Goal: Check status: Check status

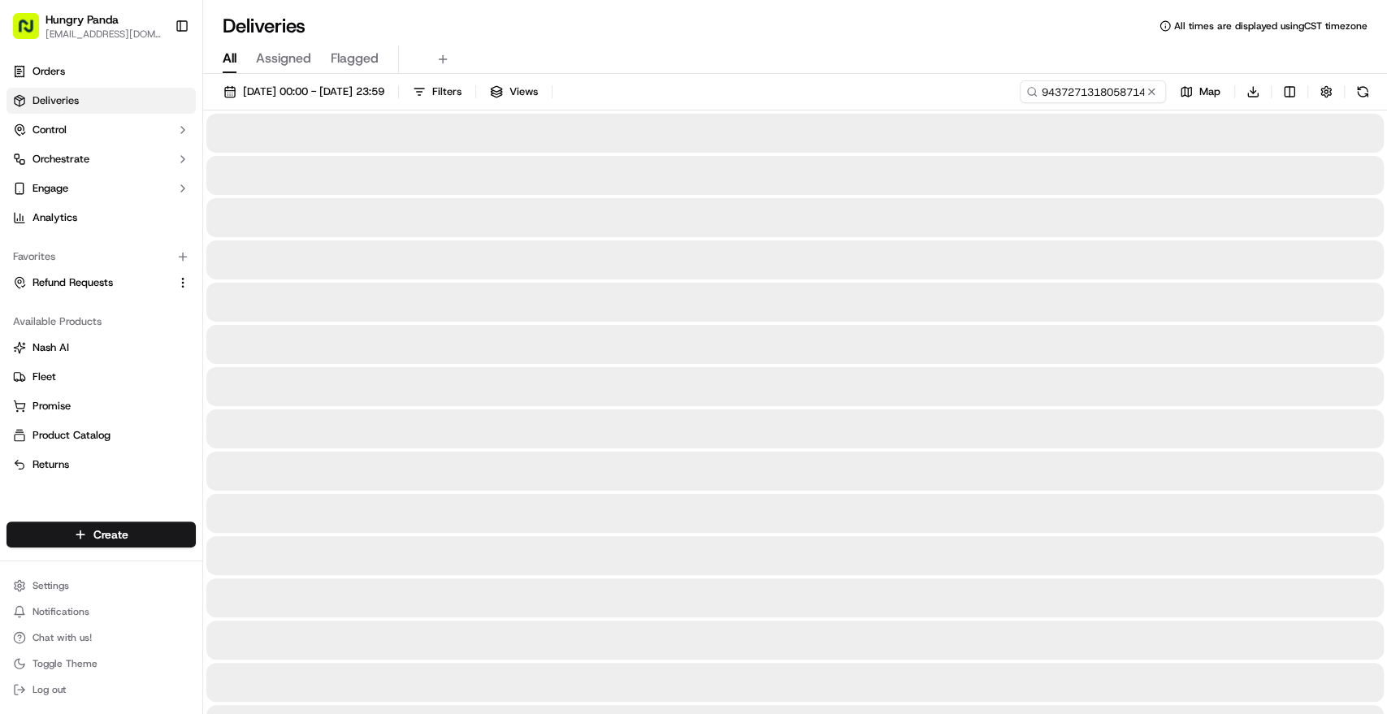
type input "9437271318058714181767"
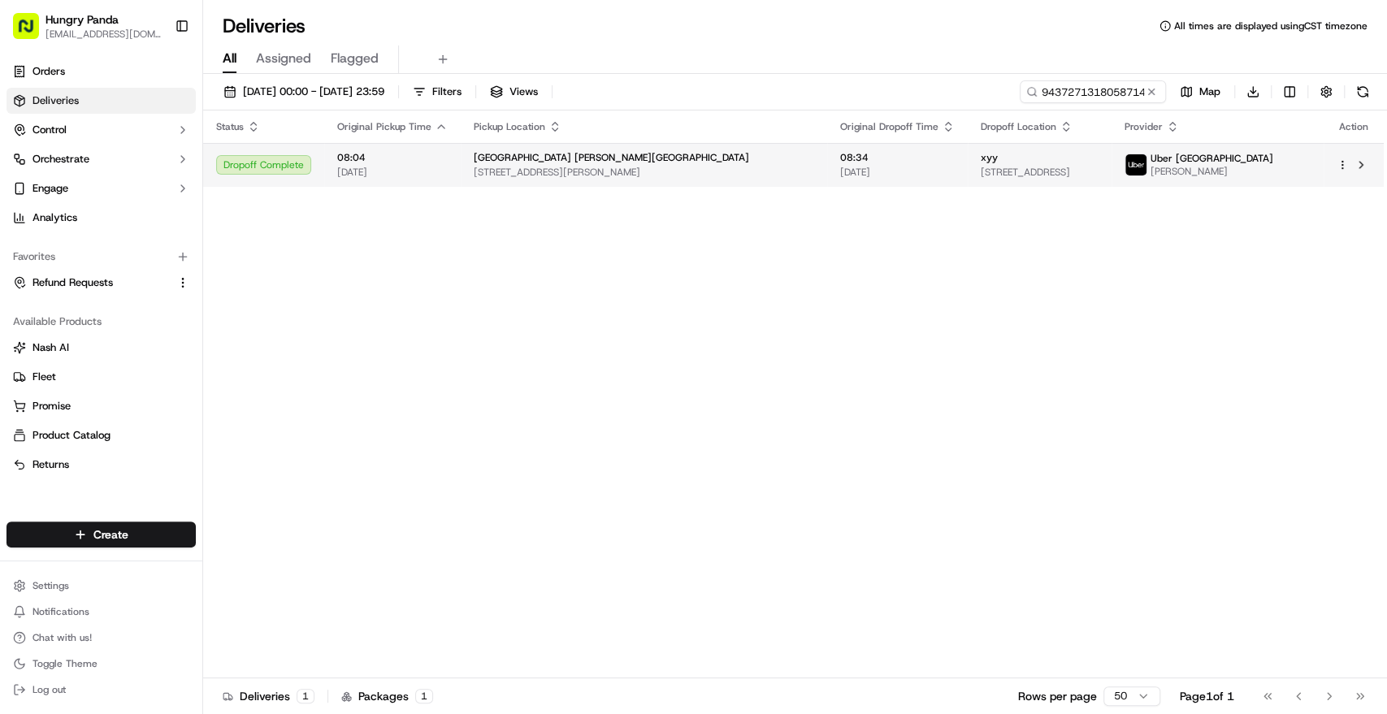
click at [683, 167] on span "[STREET_ADDRESS][PERSON_NAME]" at bounding box center [644, 172] width 341 height 13
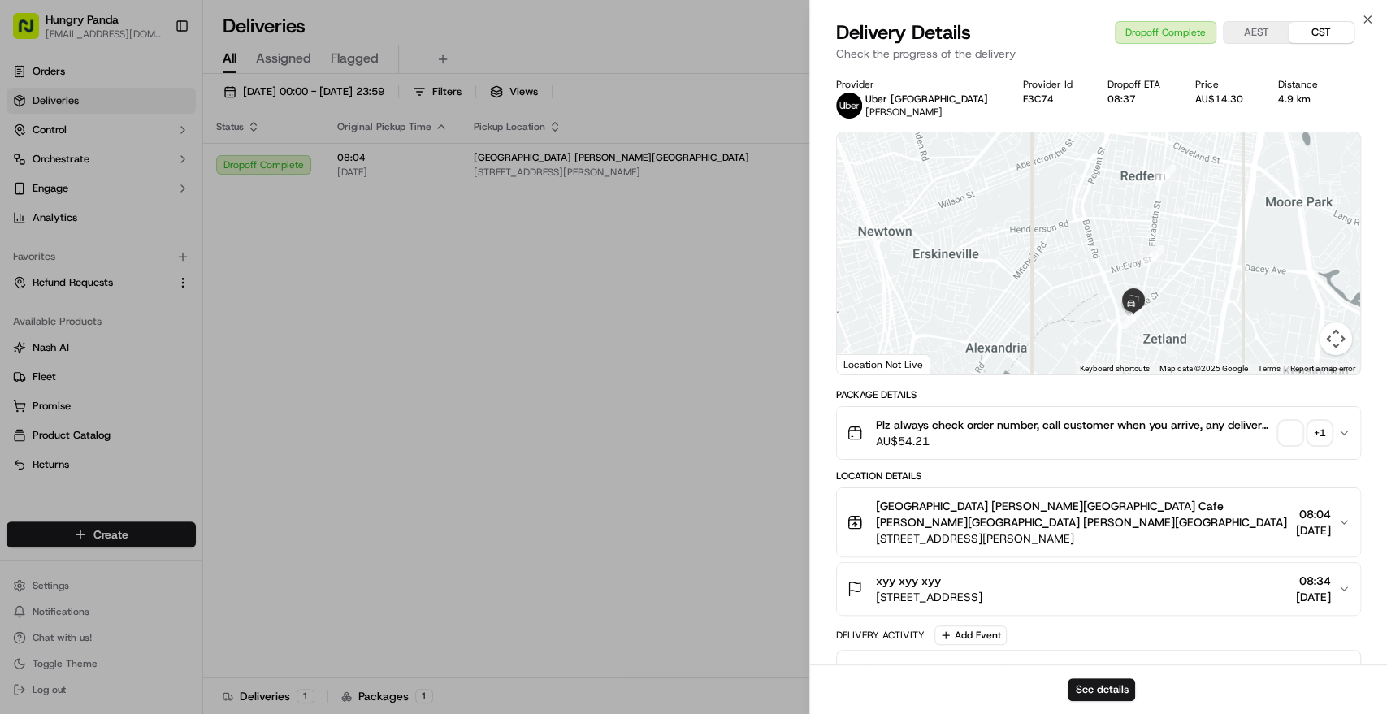
click at [1320, 431] on div "+ 1" at bounding box center [1319, 433] width 23 height 23
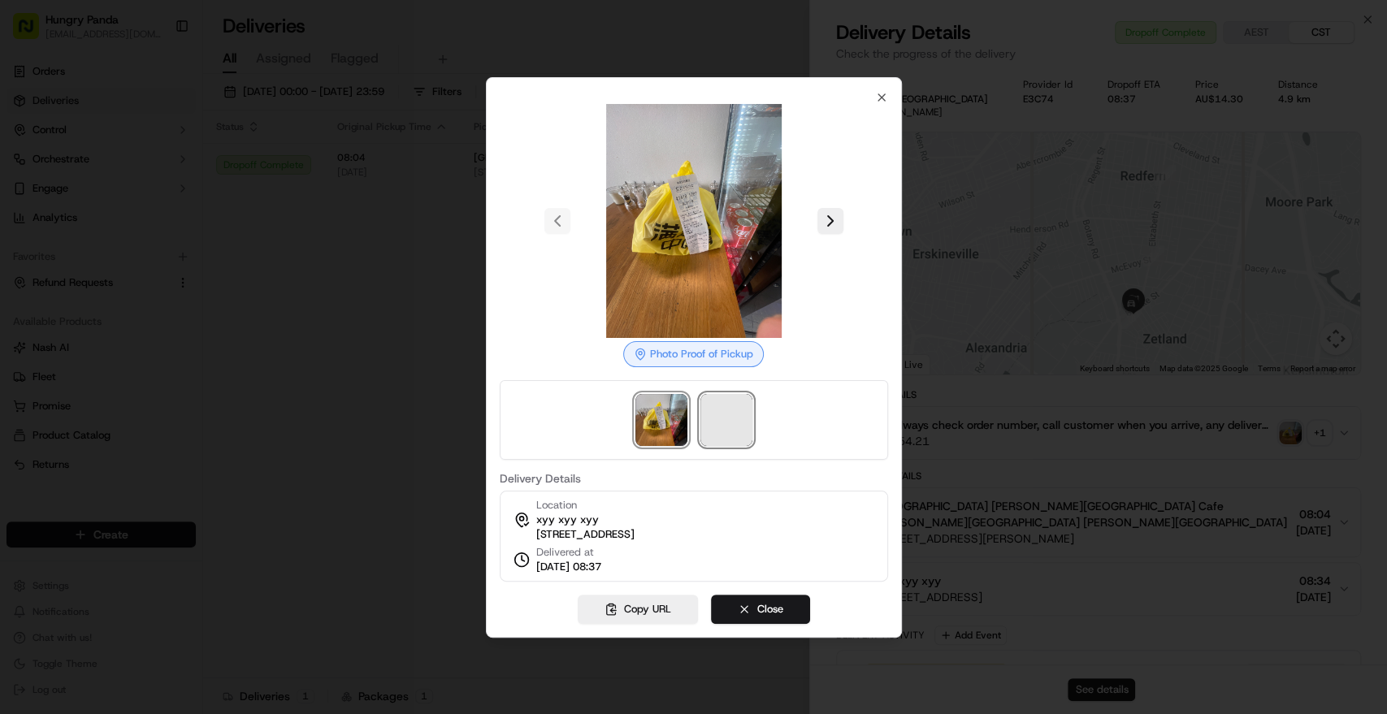
click at [731, 406] on span at bounding box center [727, 420] width 52 height 52
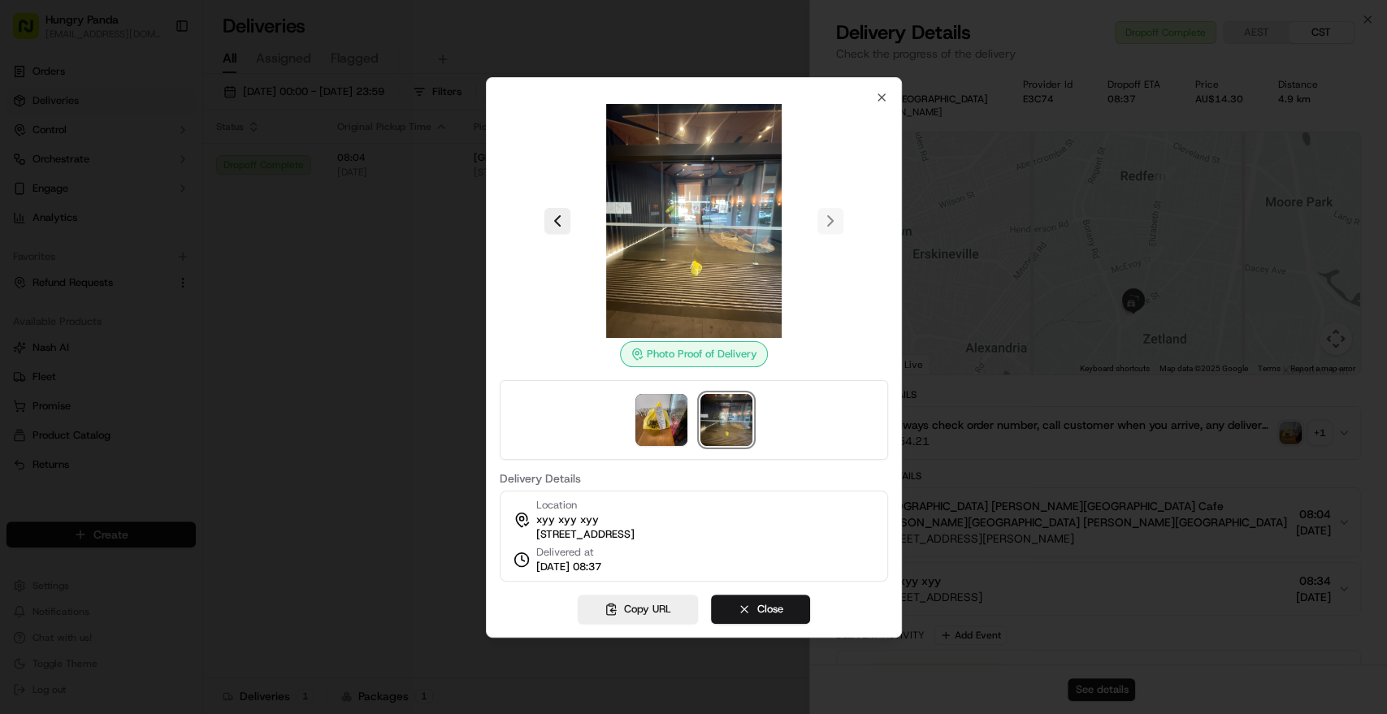
click at [338, 201] on div at bounding box center [693, 357] width 1387 height 714
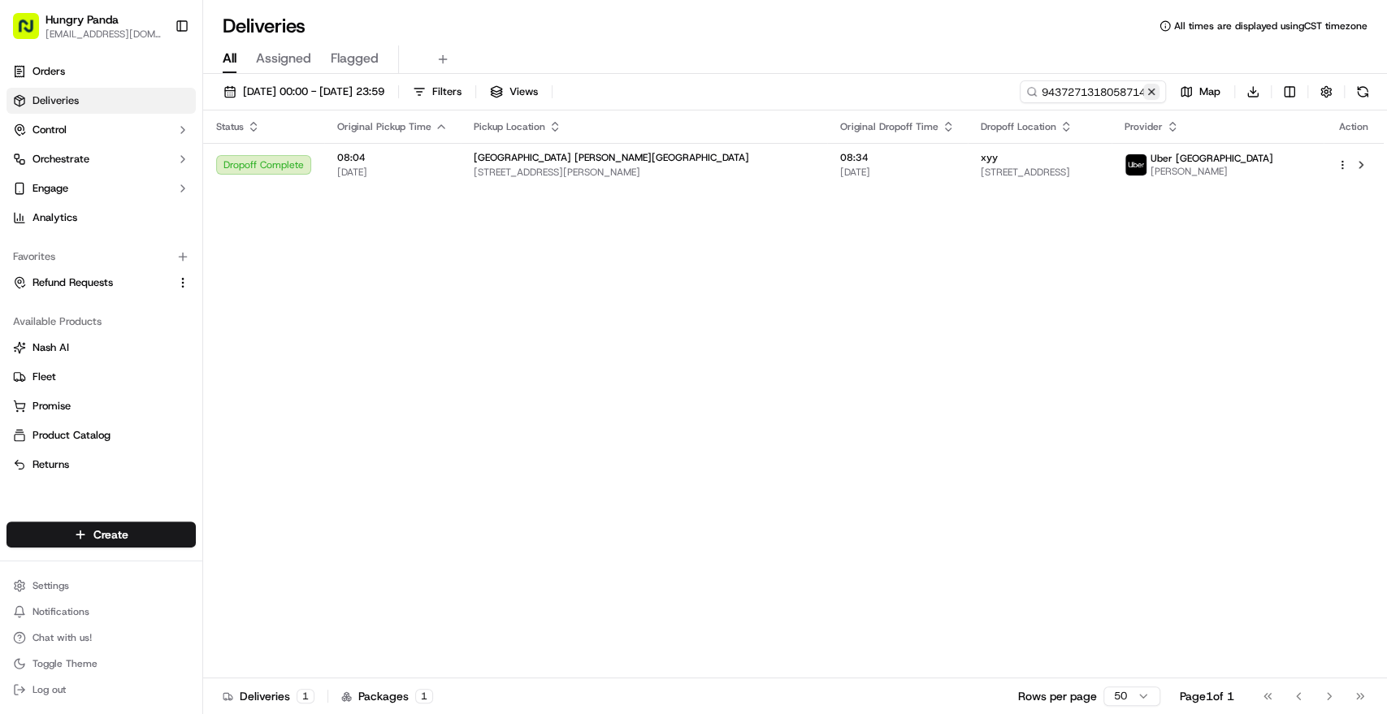
click at [1153, 89] on button at bounding box center [1151, 92] width 16 height 16
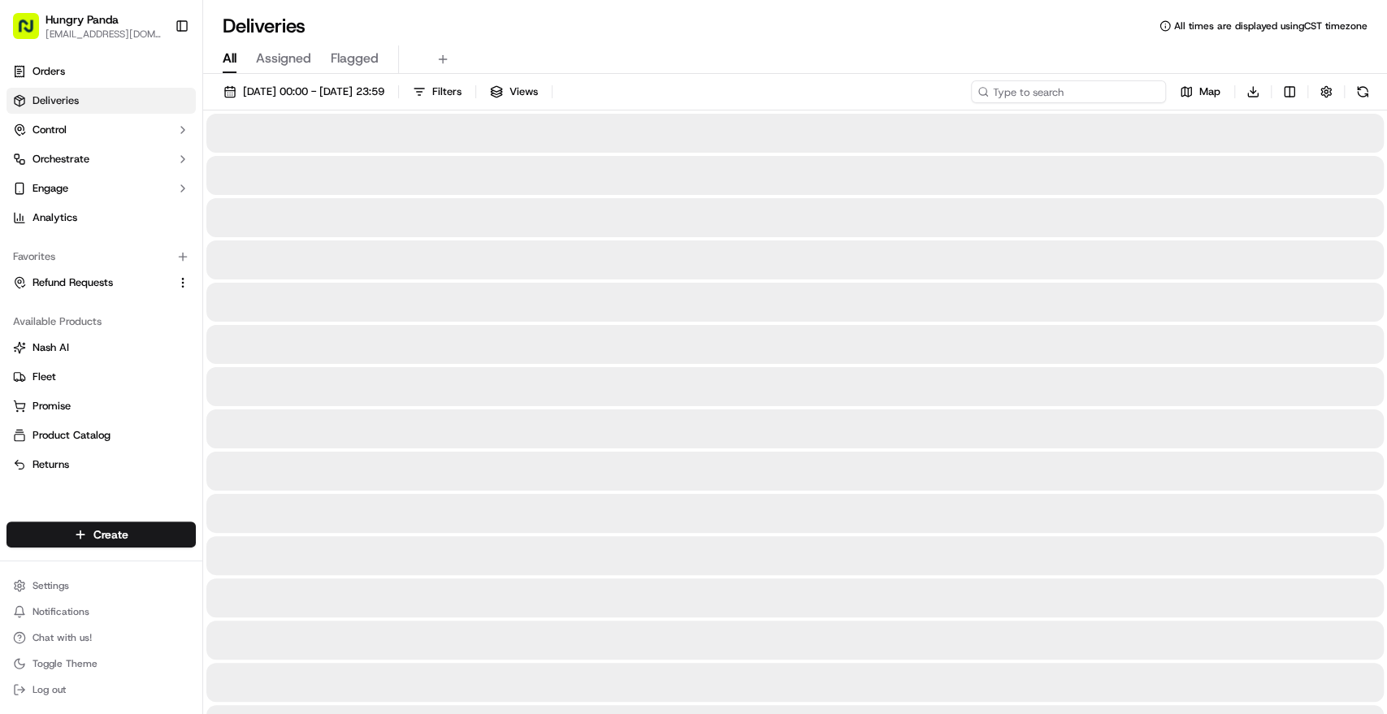
click at [1122, 88] on input at bounding box center [1068, 91] width 195 height 23
paste input "9435229468450703311853"
type input "9435229468450703311853"
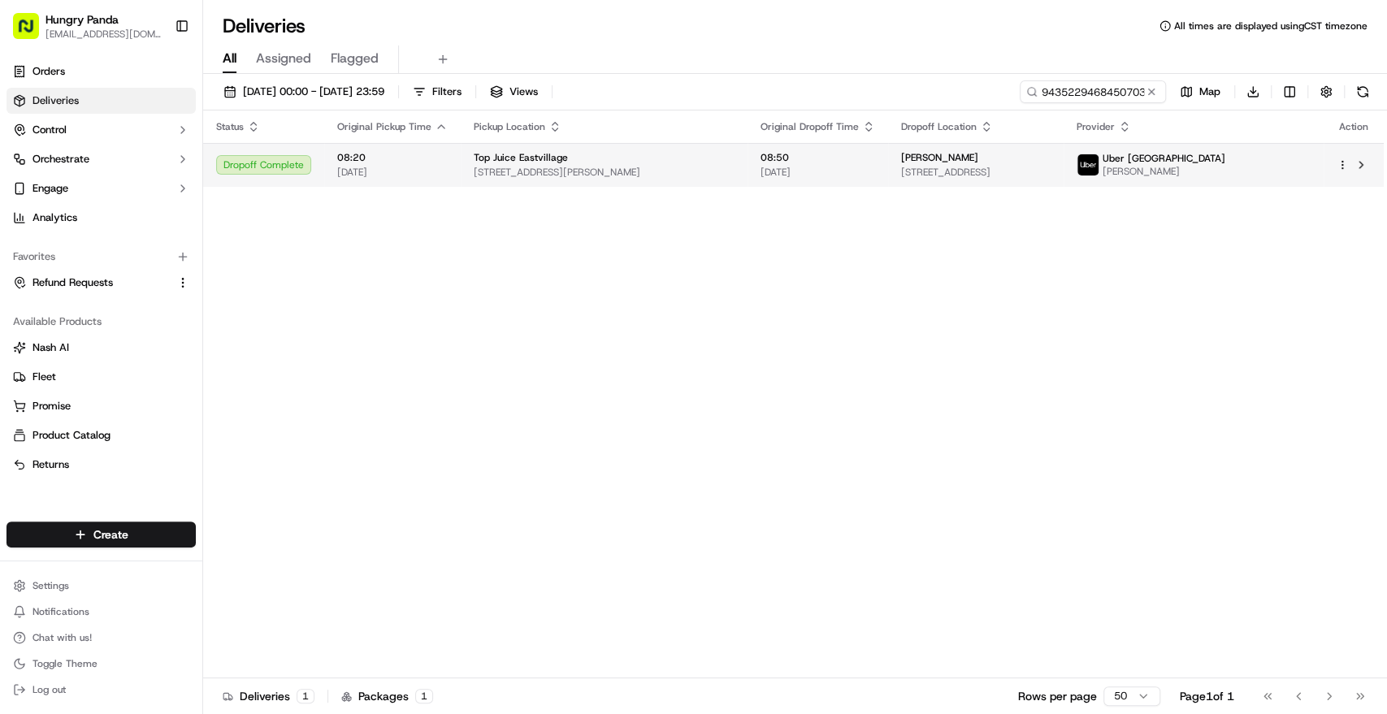
click at [591, 163] on div "Top Juice Eastvillage" at bounding box center [604, 157] width 261 height 13
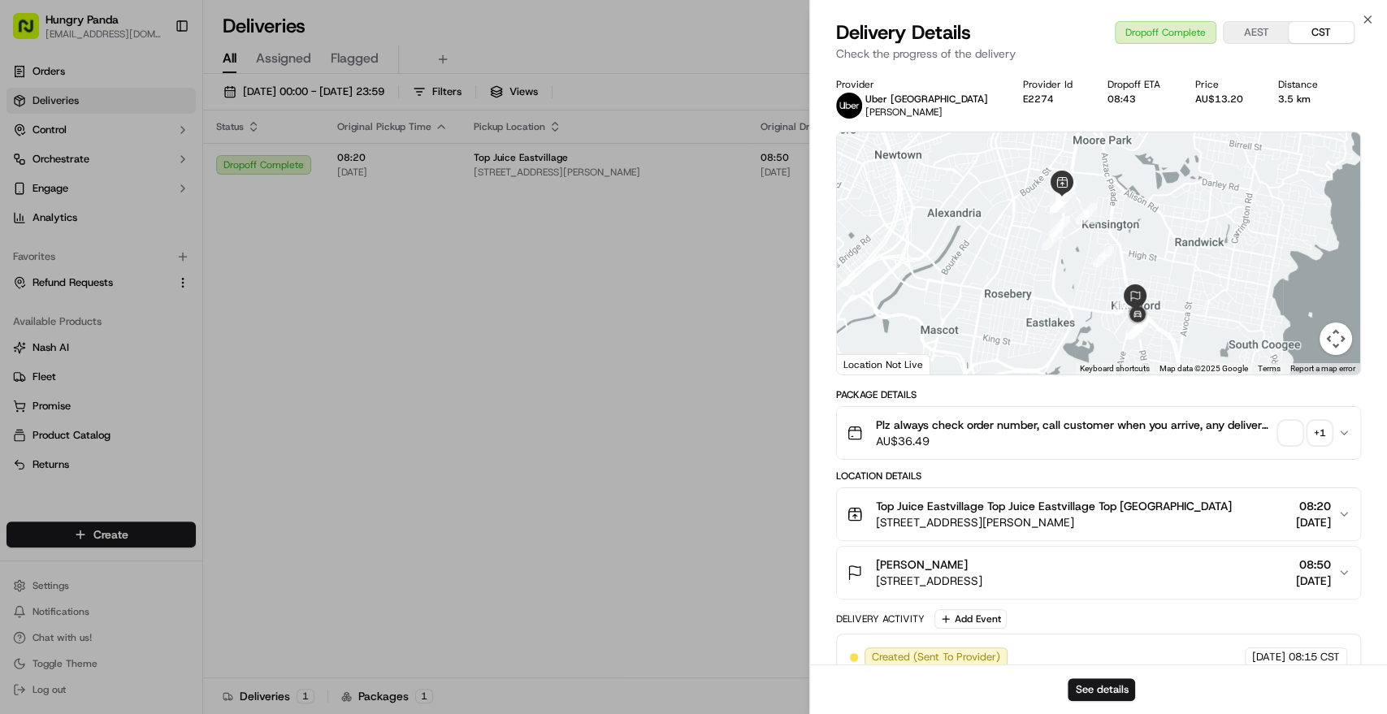
click at [1314, 433] on div "+ 1" at bounding box center [1319, 433] width 23 height 23
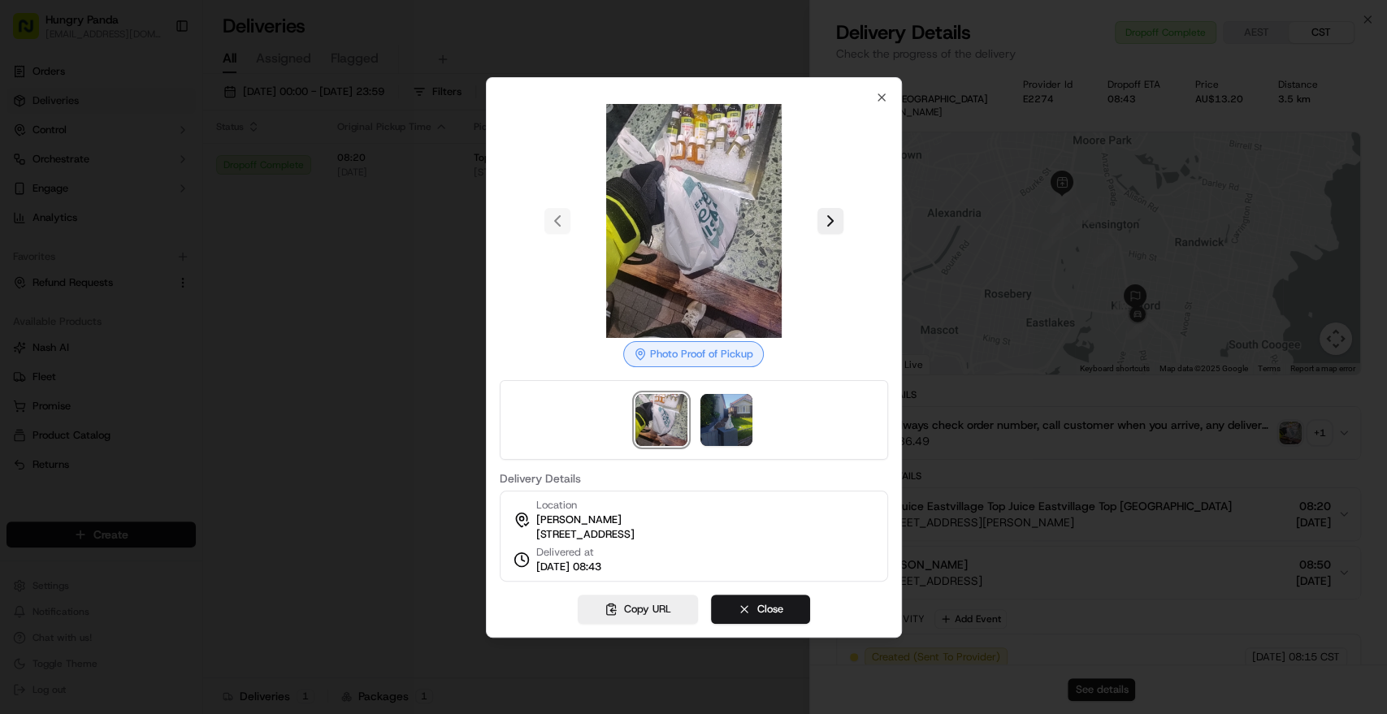
click at [397, 226] on div at bounding box center [693, 357] width 1387 height 714
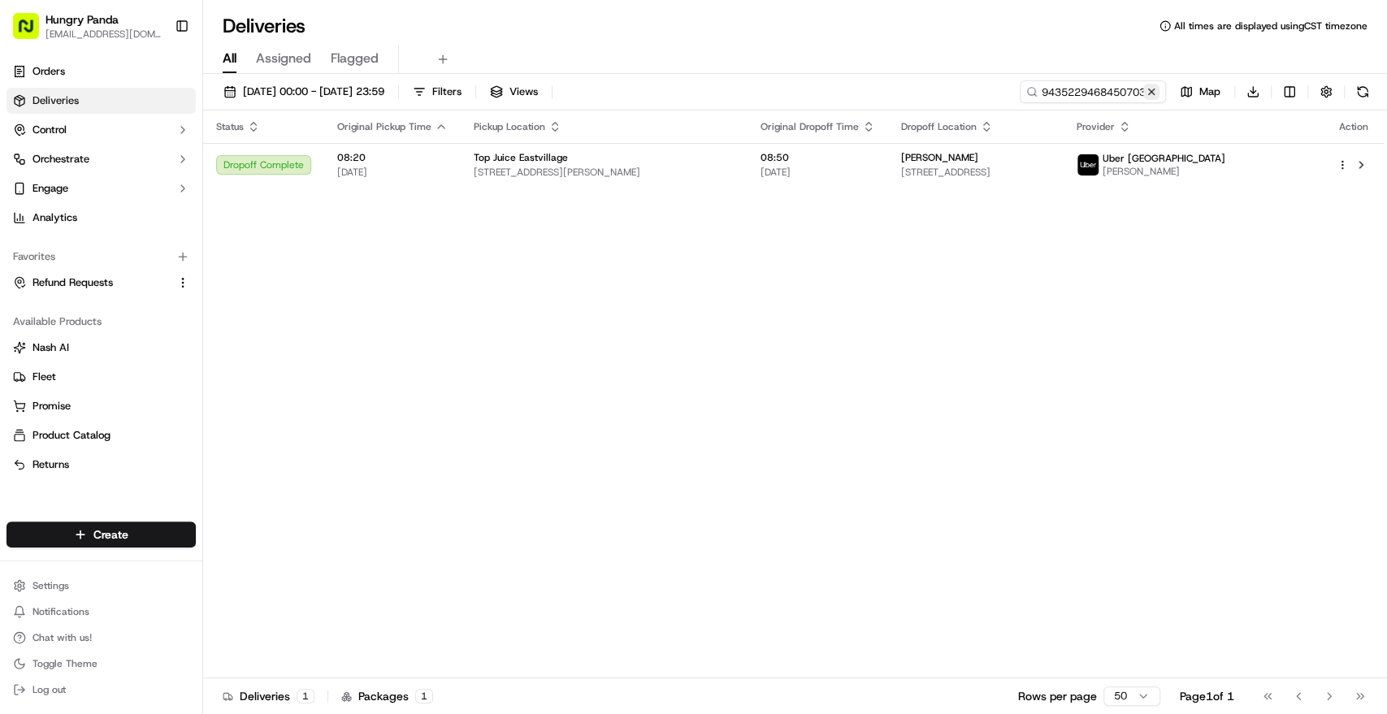
click at [1152, 88] on button at bounding box center [1151, 92] width 16 height 16
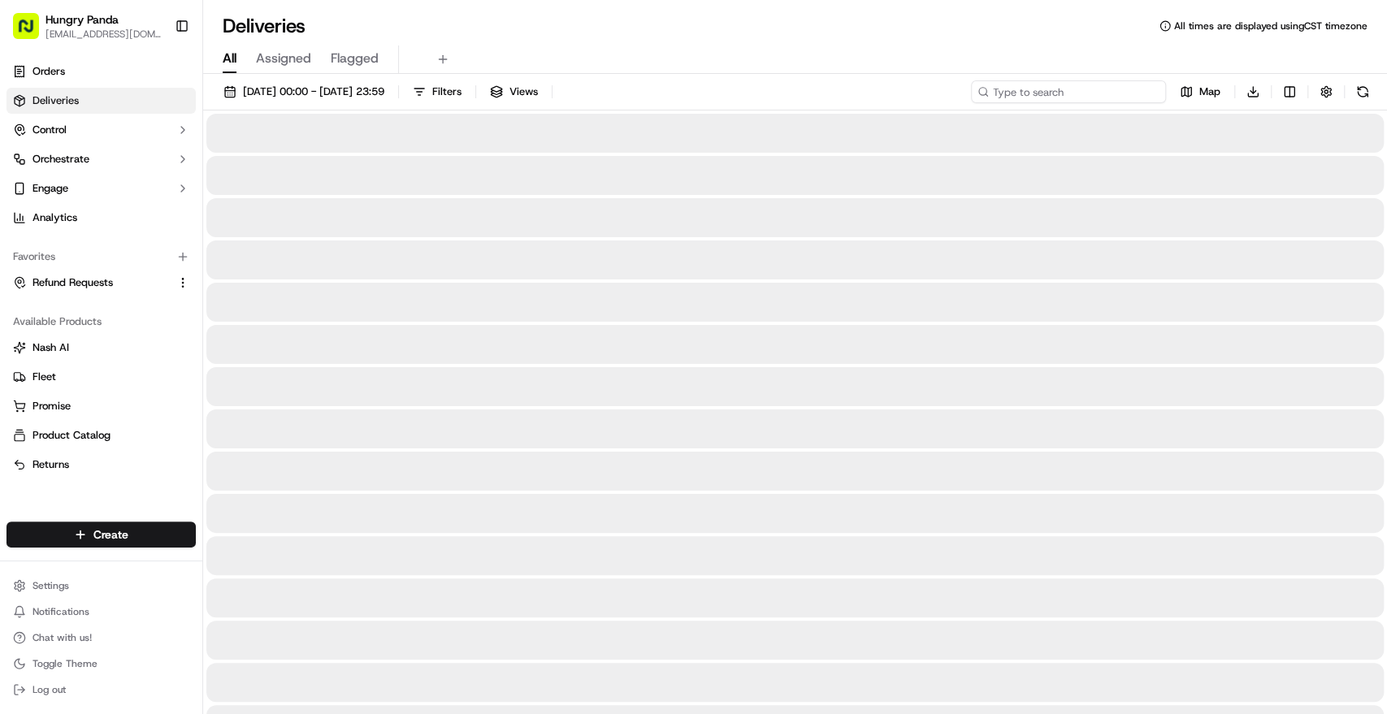
click at [1126, 89] on input at bounding box center [1068, 91] width 195 height 23
paste input "364324940845278673645"
type input "364324940845278673645"
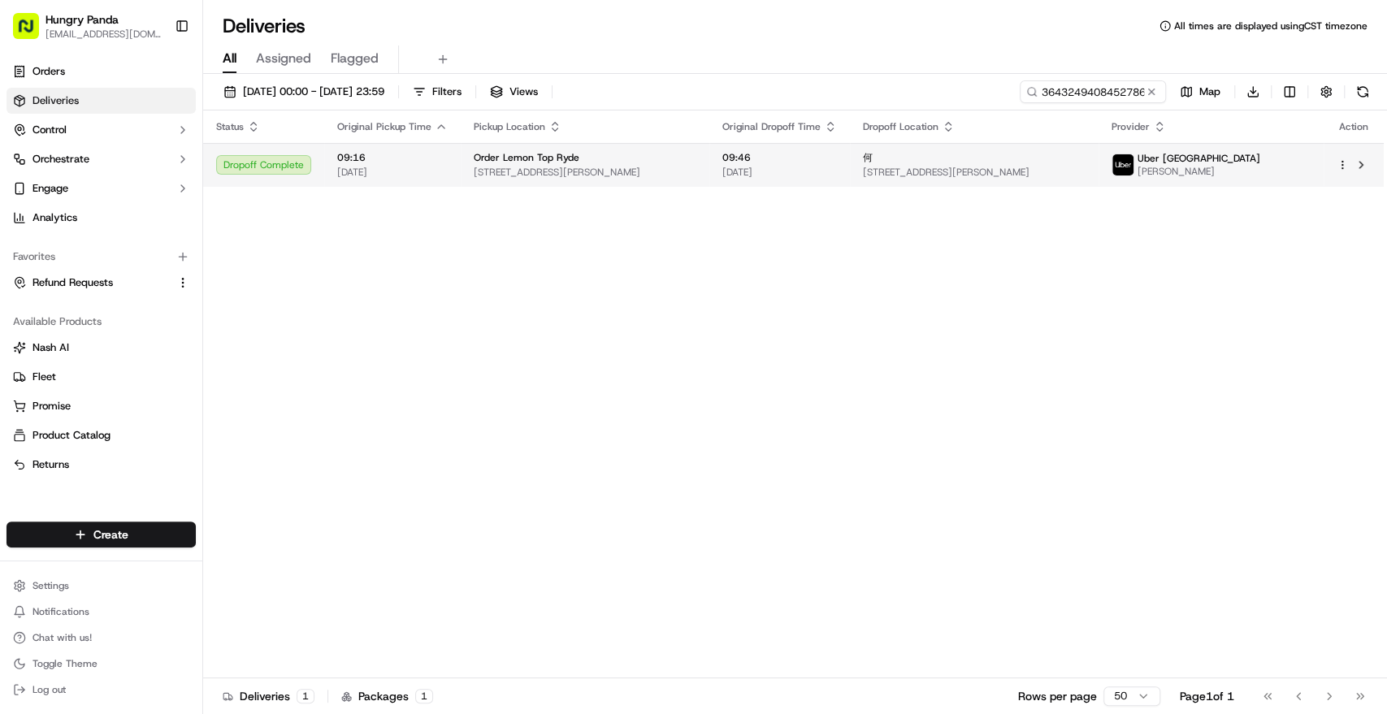
click at [1086, 167] on span "[STREET_ADDRESS][PERSON_NAME]" at bounding box center [974, 172] width 223 height 13
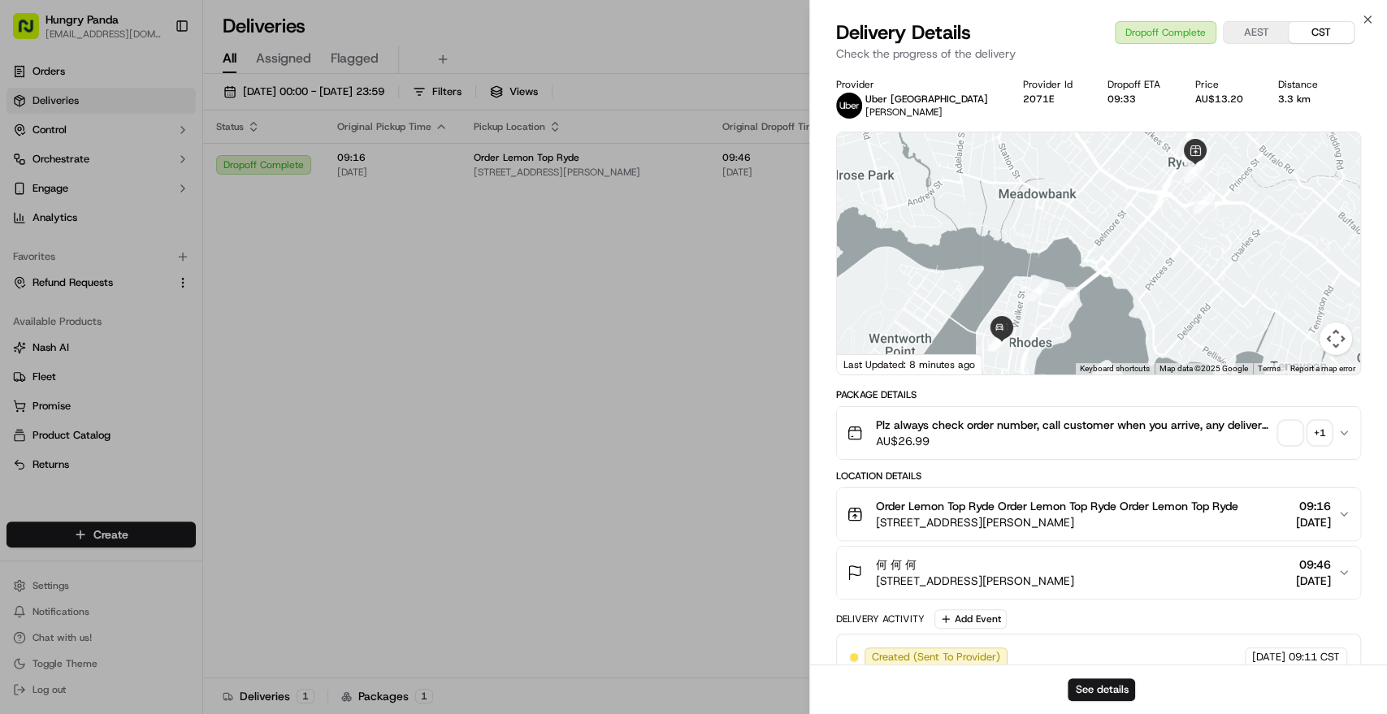
click at [1324, 437] on div "+ 1" at bounding box center [1319, 433] width 23 height 23
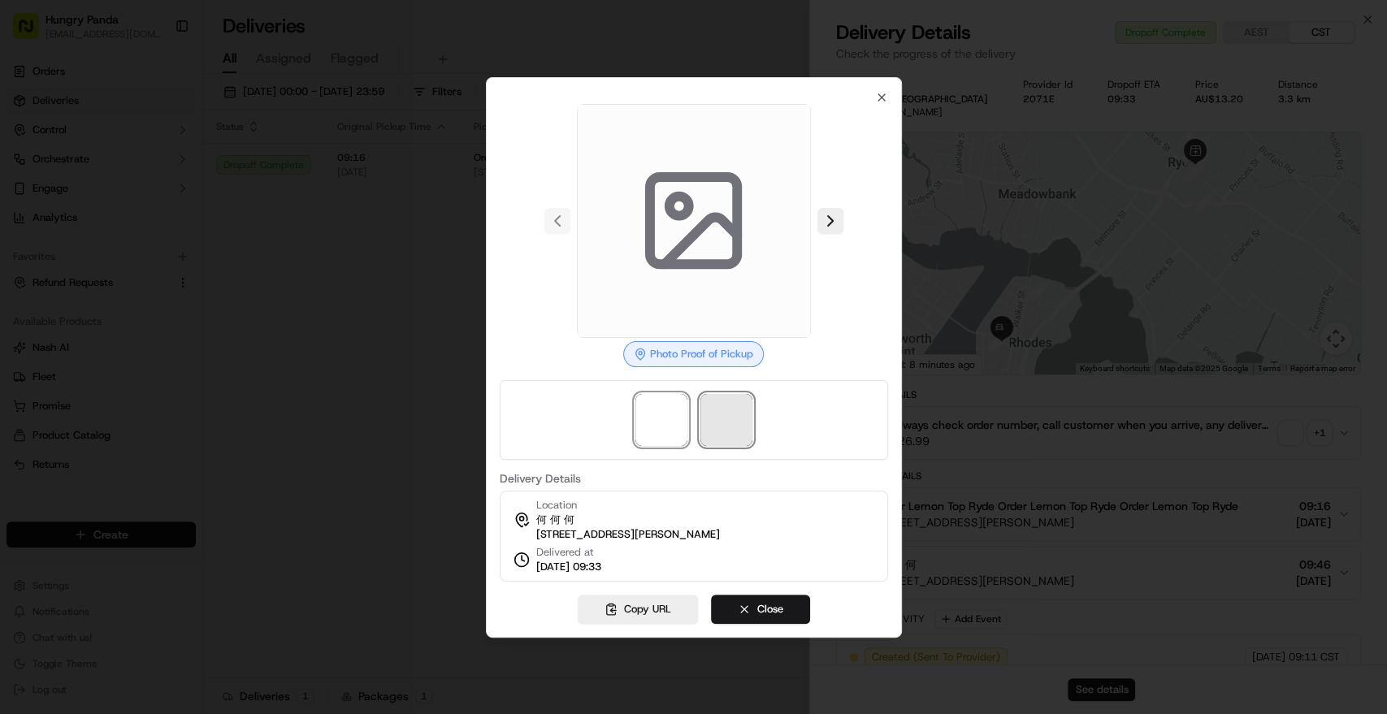
click at [709, 397] on span at bounding box center [727, 420] width 52 height 52
click at [671, 418] on img at bounding box center [662, 420] width 52 height 52
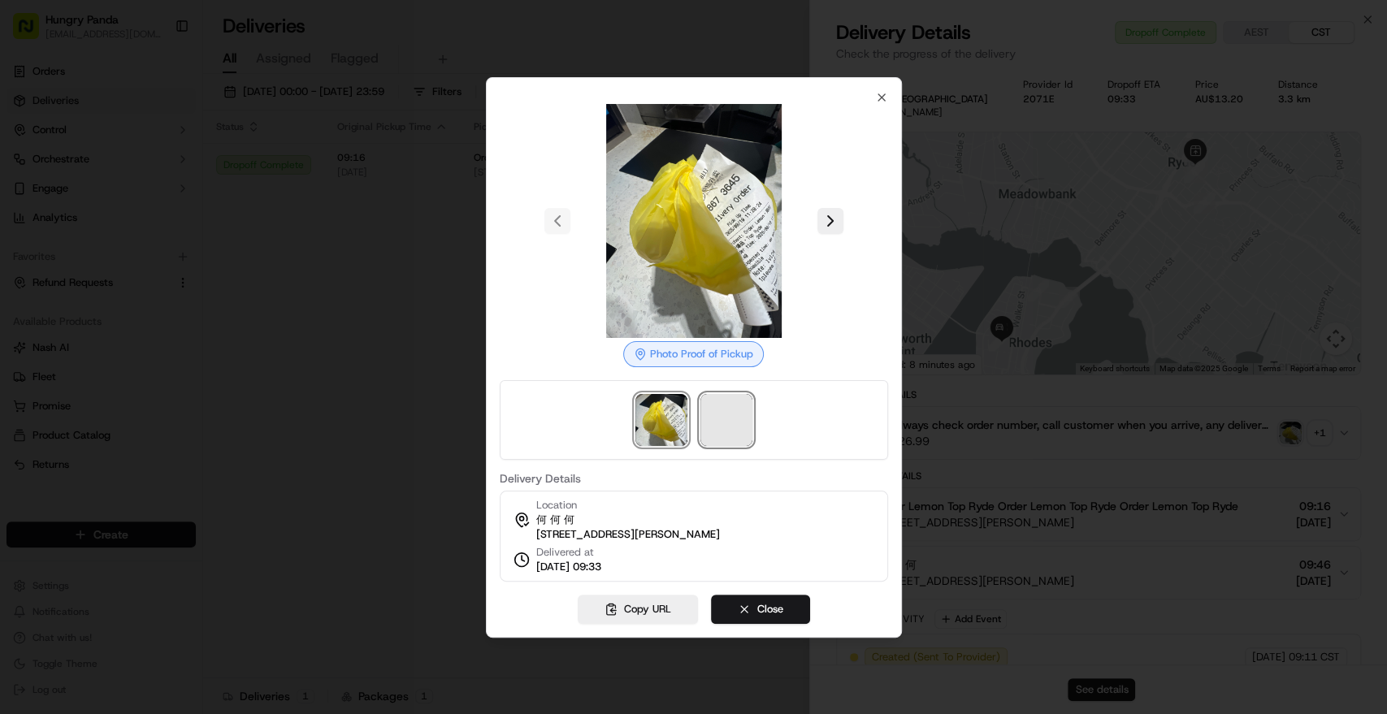
click at [722, 419] on span at bounding box center [727, 420] width 52 height 52
